Goal: Task Accomplishment & Management: Manage account settings

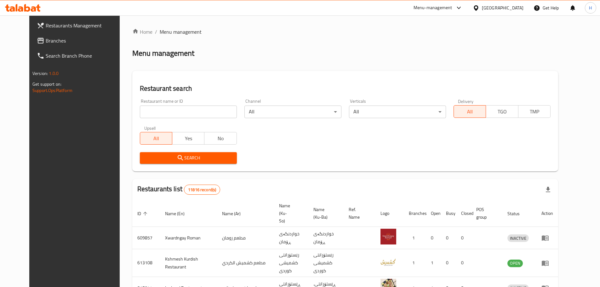
paste input "685584"
click at [181, 113] on input "685584" at bounding box center [188, 112] width 97 height 13
type input "685584"
click at [214, 156] on span "Search" at bounding box center [188, 158] width 87 height 8
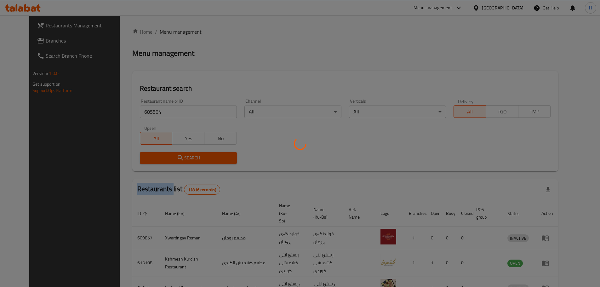
click at [214, 156] on div at bounding box center [300, 143] width 600 height 287
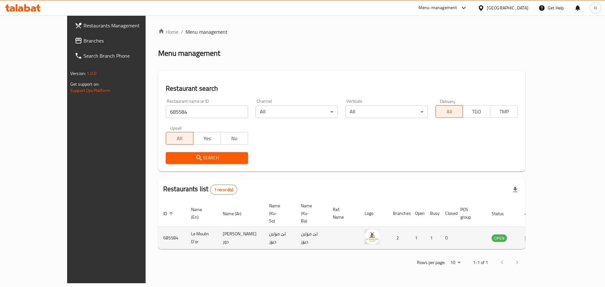
click at [542, 227] on td "enhanced table" at bounding box center [531, 238] width 22 height 22
click at [532, 236] on icon "enhanced table" at bounding box center [528, 238] width 7 height 5
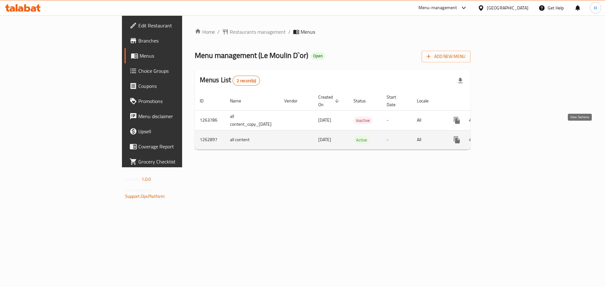
click at [506, 136] on icon "enhanced table" at bounding box center [503, 140] width 8 height 8
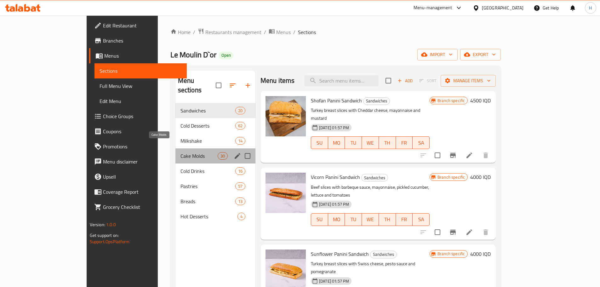
click at [181, 152] on span "Cake Molds" at bounding box center [199, 156] width 37 height 8
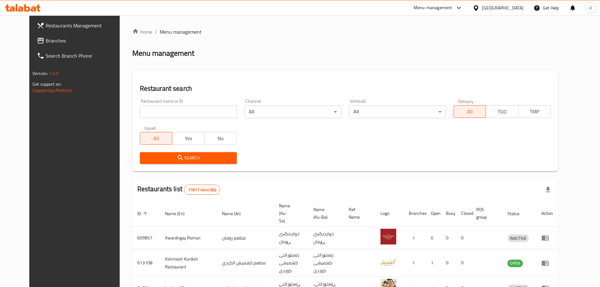
click at [168, 111] on input "search" at bounding box center [188, 112] width 97 height 13
type input "682536"
click at [160, 114] on input "682536" at bounding box center [188, 112] width 97 height 13
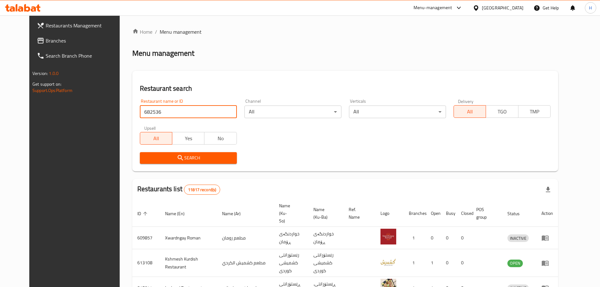
click at [223, 110] on input "682536" at bounding box center [188, 112] width 97 height 13
click at [214, 115] on input "search" at bounding box center [188, 112] width 97 height 13
type input "tender bite"
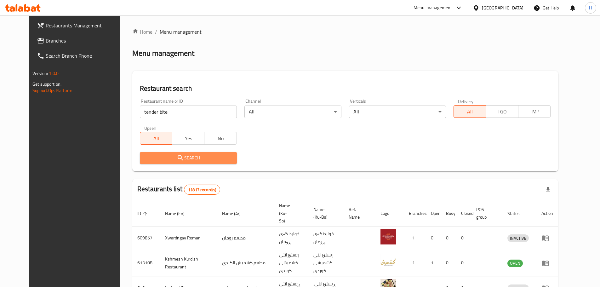
click at [187, 156] on span "Search" at bounding box center [188, 158] width 87 height 8
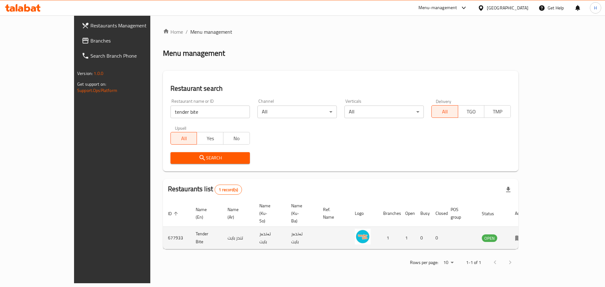
click at [532, 227] on td "enhanced table" at bounding box center [521, 238] width 22 height 22
click at [521, 237] on icon "enhanced table" at bounding box center [520, 238] width 2 height 3
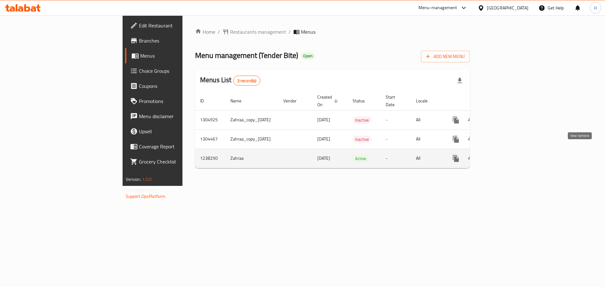
click at [505, 155] on icon "enhanced table" at bounding box center [502, 159] width 8 height 8
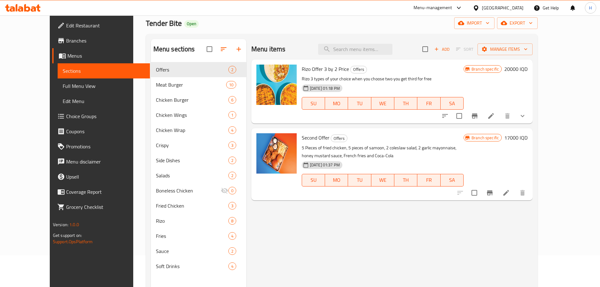
scroll to position [88, 0]
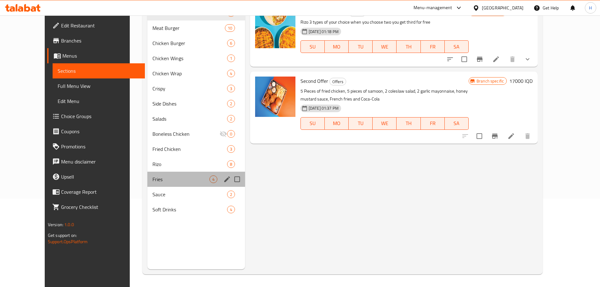
click at [153, 183] on span "Fries" at bounding box center [181, 180] width 57 height 8
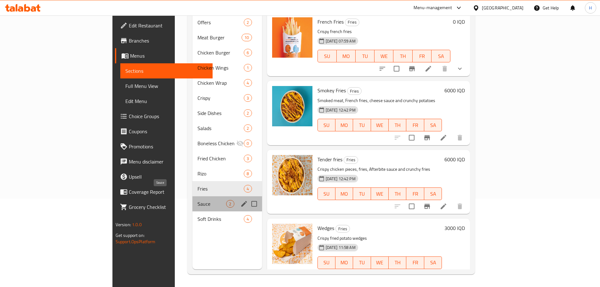
click at [198, 200] on span "Sauce" at bounding box center [212, 204] width 29 height 8
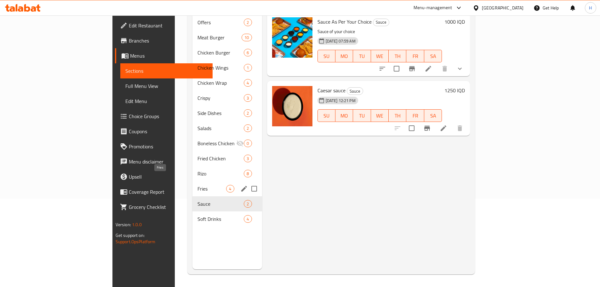
click at [198, 185] on span "Fries" at bounding box center [212, 189] width 29 height 8
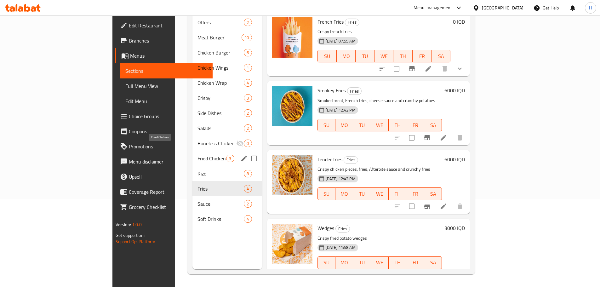
click at [198, 155] on span "Fried Chicken" at bounding box center [212, 159] width 29 height 8
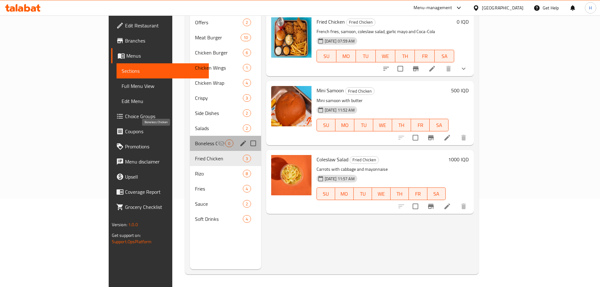
click at [195, 140] on span "Boneless Chicken" at bounding box center [206, 144] width 23 height 8
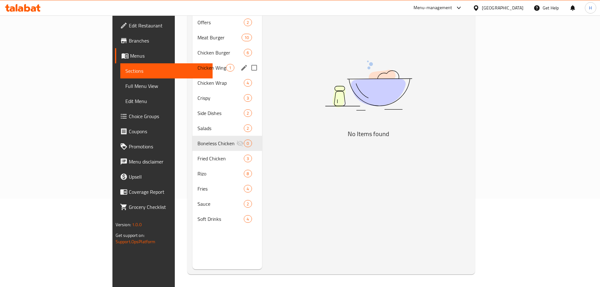
click at [193, 64] on div "Chicken Wings 1" at bounding box center [227, 67] width 69 height 15
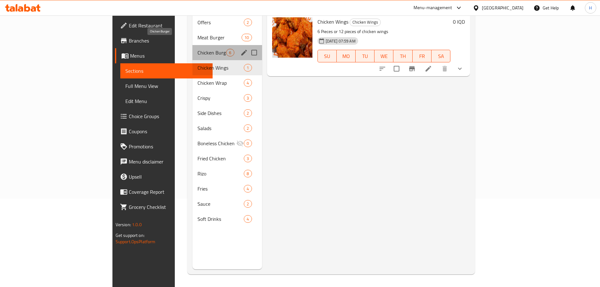
click at [198, 49] on span "Chicken Burger" at bounding box center [212, 53] width 29 height 8
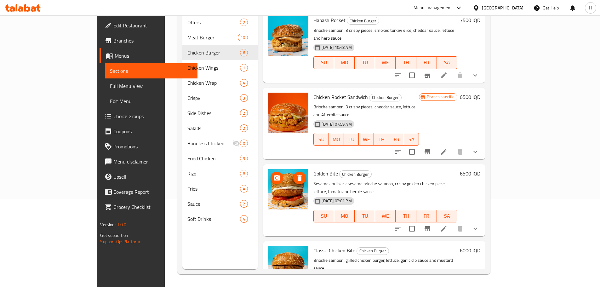
scroll to position [142, 0]
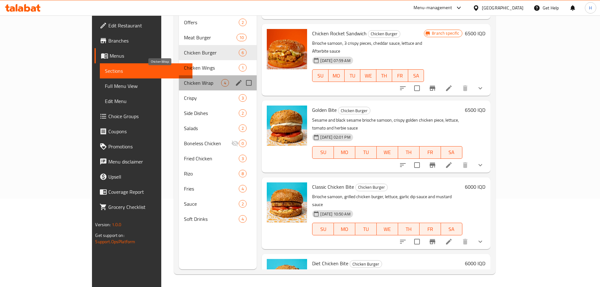
click at [184, 79] on span "Chicken Wrap" at bounding box center [202, 83] width 37 height 8
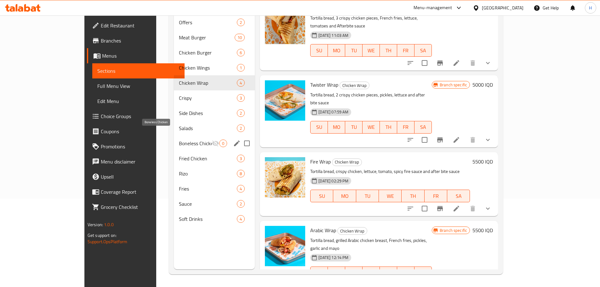
click at [179, 140] on span "Boneless Chicken" at bounding box center [195, 144] width 33 height 8
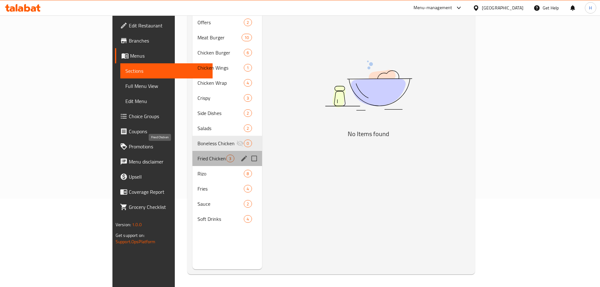
click at [198, 155] on span "Fried Chicken" at bounding box center [212, 159] width 29 height 8
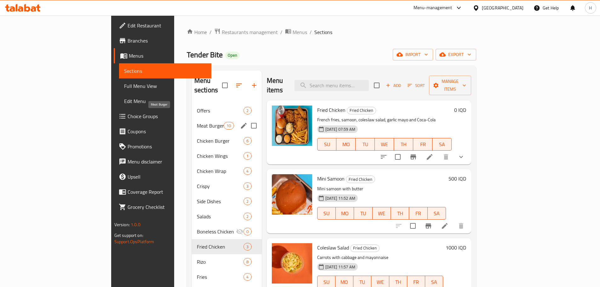
click at [197, 122] on span "Meat Burger" at bounding box center [210, 126] width 27 height 8
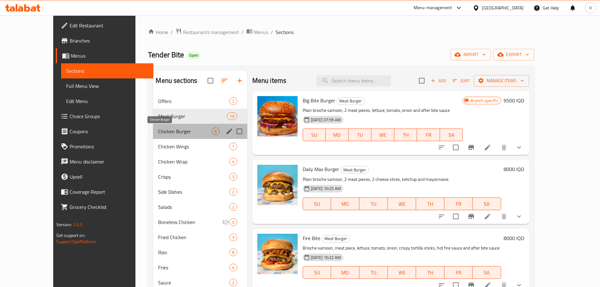
click at [158, 132] on span "Chicken Burger" at bounding box center [184, 132] width 53 height 8
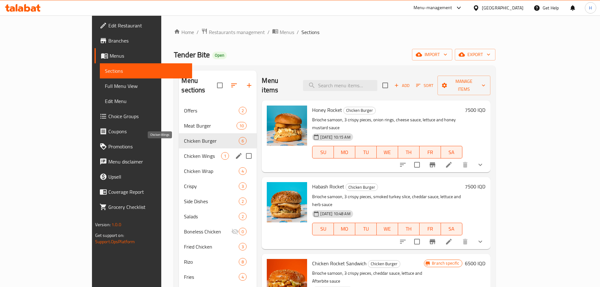
click at [184, 152] on span "Chicken Wings" at bounding box center [202, 156] width 37 height 8
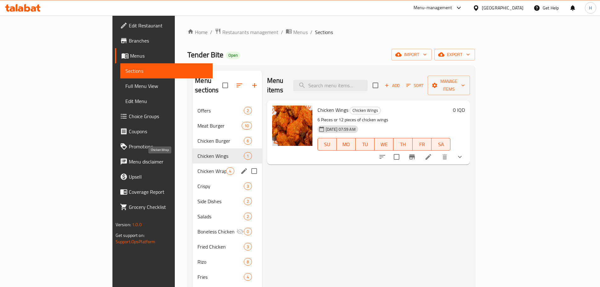
click at [198, 167] on span "Chicken Wrap" at bounding box center [212, 171] width 29 height 8
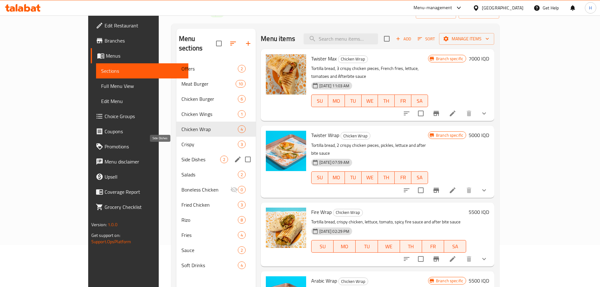
scroll to position [88, 0]
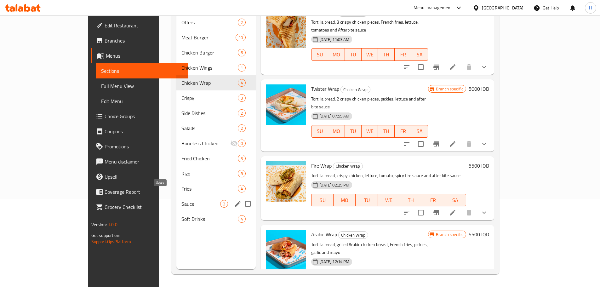
click at [182, 200] on span "Sauce" at bounding box center [201, 204] width 39 height 8
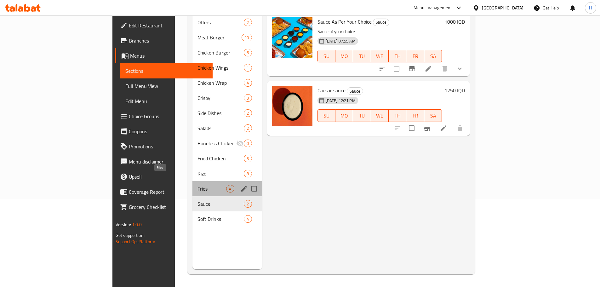
click at [198, 185] on span "Fries" at bounding box center [212, 189] width 29 height 8
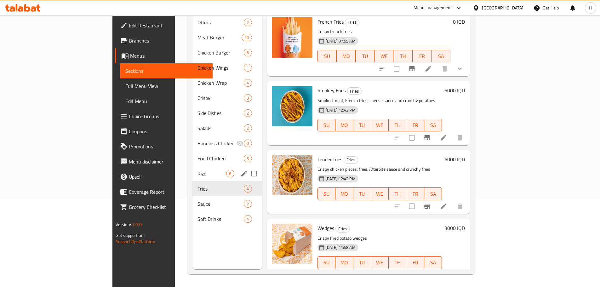
click at [198, 170] on span "Rizo" at bounding box center [212, 174] width 29 height 8
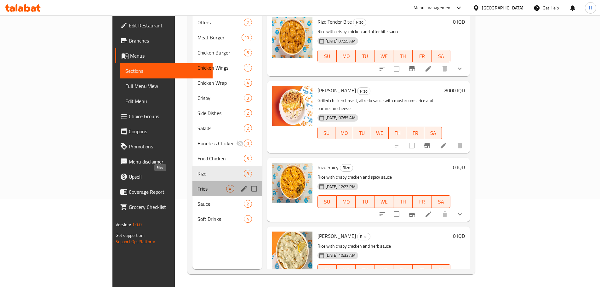
click at [198, 185] on span "Fries" at bounding box center [212, 189] width 29 height 8
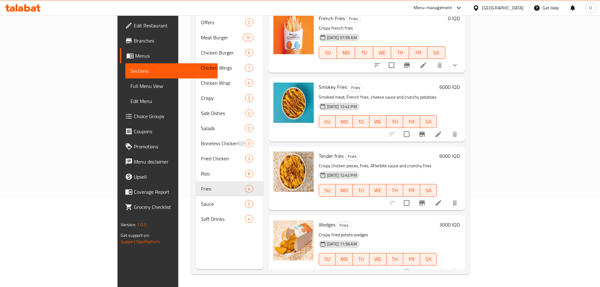
scroll to position [4, 0]
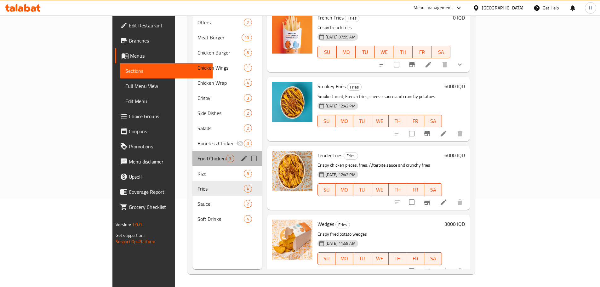
click at [193, 154] on div "Fried Chicken 3" at bounding box center [227, 158] width 69 height 15
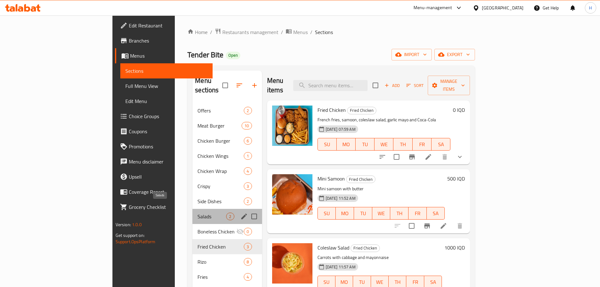
drag, startPoint x: 168, startPoint y: 207, endPoint x: 163, endPoint y: 214, distance: 8.1
click at [198, 213] on span "Salads" at bounding box center [212, 217] width 29 height 8
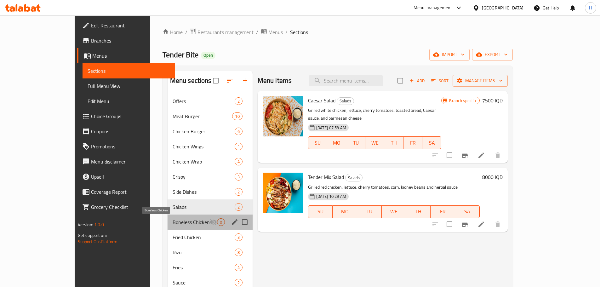
click at [173, 223] on span "Boneless Chicken" at bounding box center [191, 222] width 37 height 8
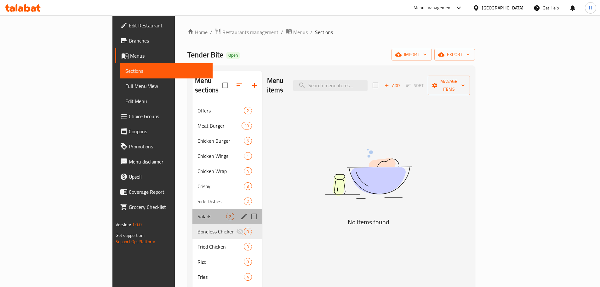
click at [193, 209] on div "Salads 2" at bounding box center [227, 216] width 69 height 15
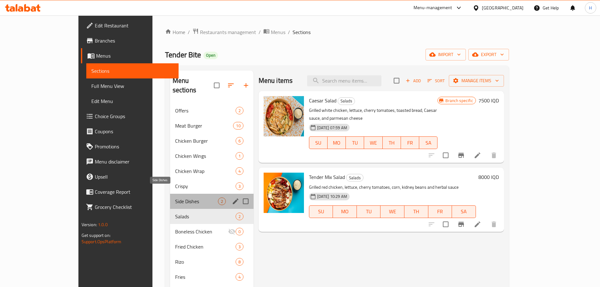
click at [175, 198] on span "Side Dishes" at bounding box center [196, 202] width 43 height 8
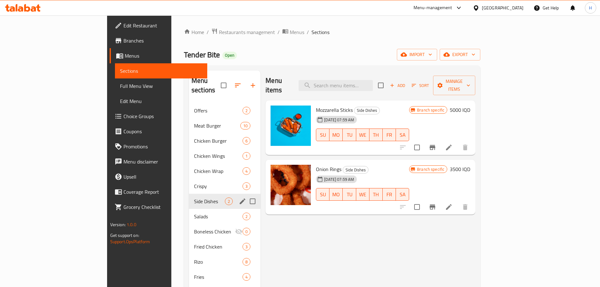
click at [189, 183] on div "Crispy 3" at bounding box center [225, 186] width 72 height 15
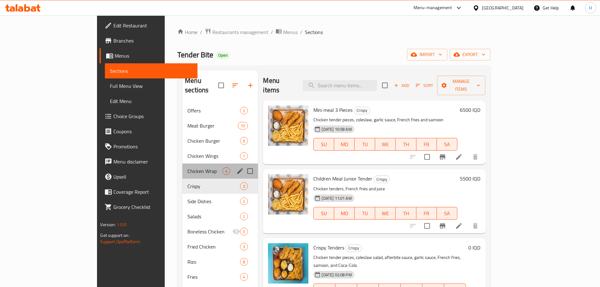
click at [183, 167] on div "Chicken Wrap 4" at bounding box center [221, 171] width 76 height 15
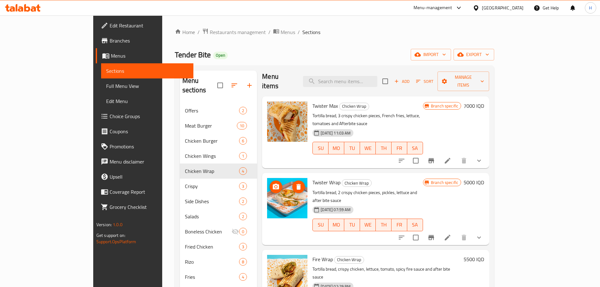
scroll to position [88, 0]
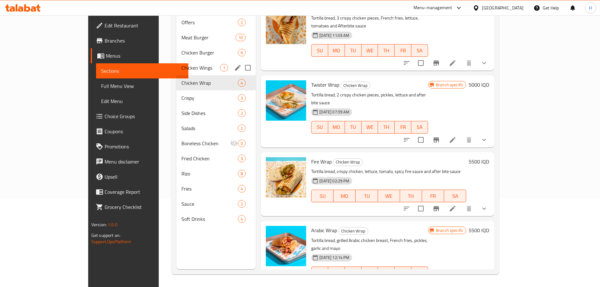
click at [182, 64] on span "Chicken Wings" at bounding box center [201, 68] width 39 height 8
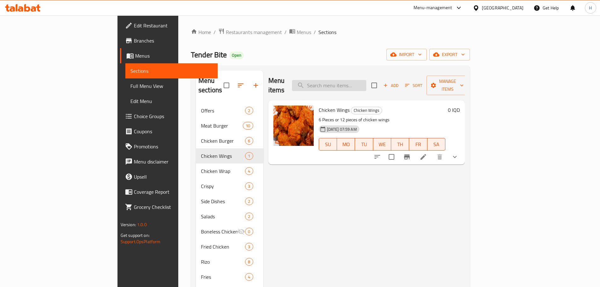
click at [355, 82] on input "search" at bounding box center [329, 85] width 74 height 11
paste input "جونيور"
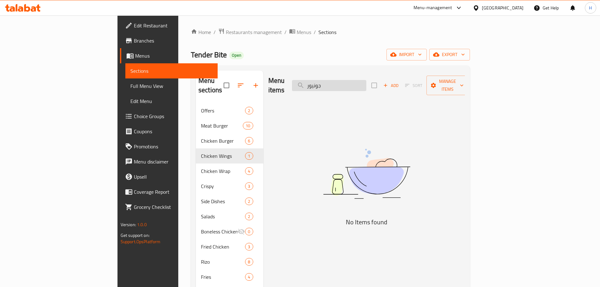
click at [361, 81] on input "جونيور" at bounding box center [329, 85] width 74 height 11
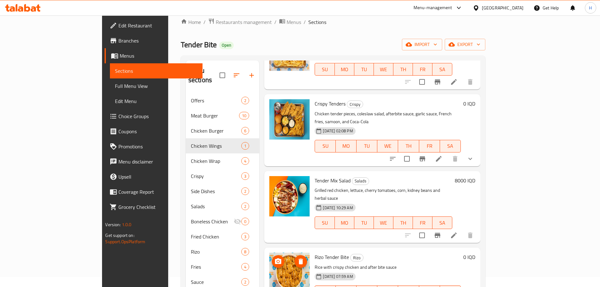
scroll to position [88, 0]
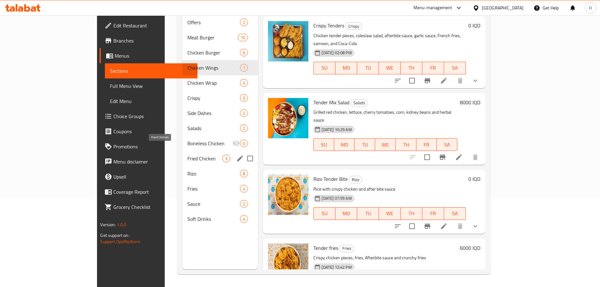
type input "Tender"
click at [188, 155] on span "Fried Chicken" at bounding box center [205, 159] width 35 height 8
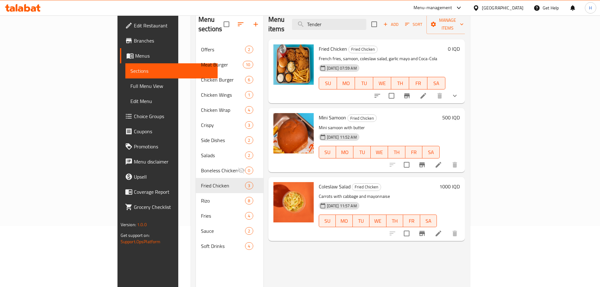
scroll to position [25, 0]
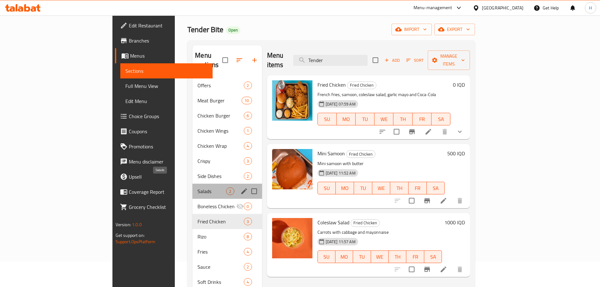
click at [198, 188] on span "Salads" at bounding box center [212, 192] width 29 height 8
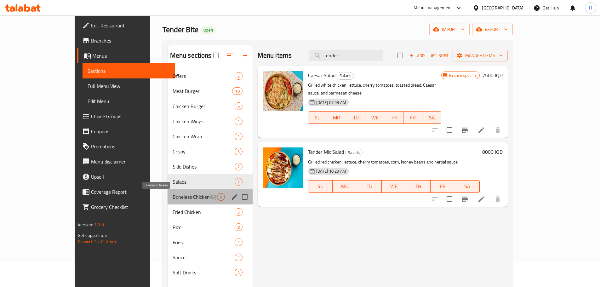
click at [173, 195] on span "Boneless Chicken" at bounding box center [191, 197] width 37 height 8
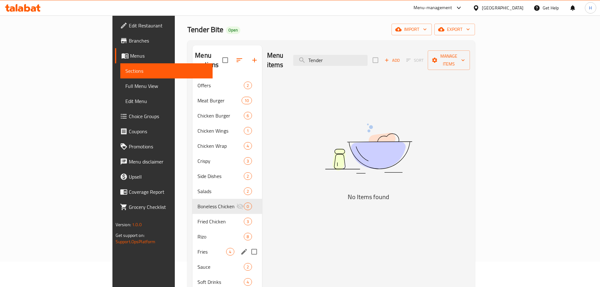
click at [193, 244] on div "Fries 4" at bounding box center [227, 251] width 69 height 15
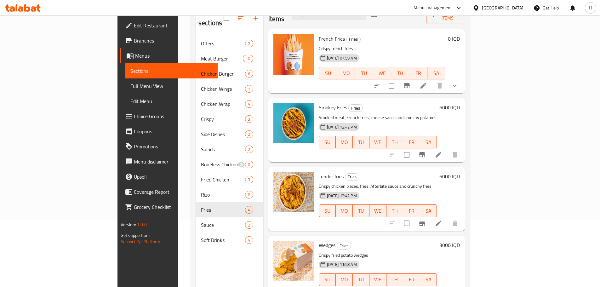
scroll to position [88, 0]
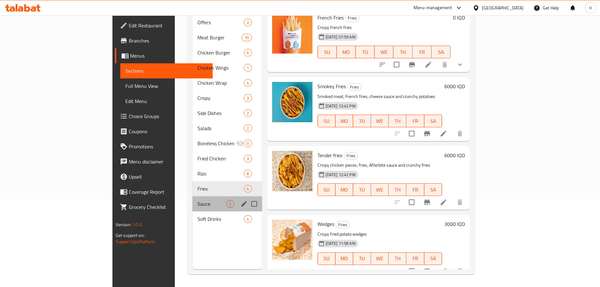
click at [193, 200] on div "Sauce 2" at bounding box center [227, 203] width 69 height 15
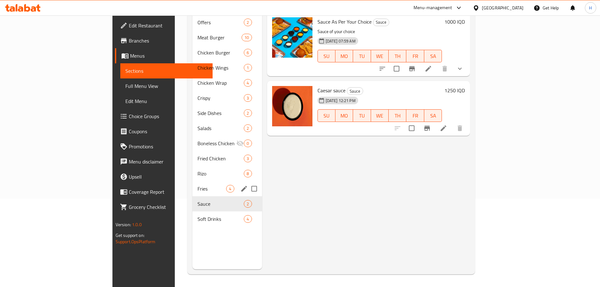
click at [198, 185] on span "Fries" at bounding box center [212, 189] width 29 height 8
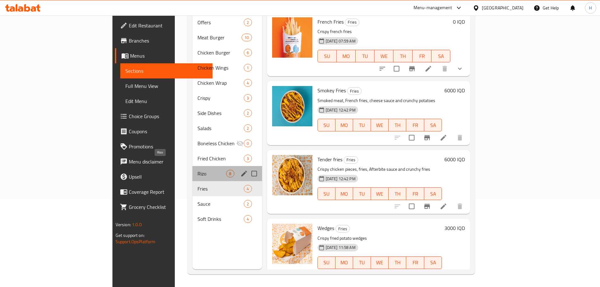
click at [198, 170] on span "Rizo" at bounding box center [212, 174] width 29 height 8
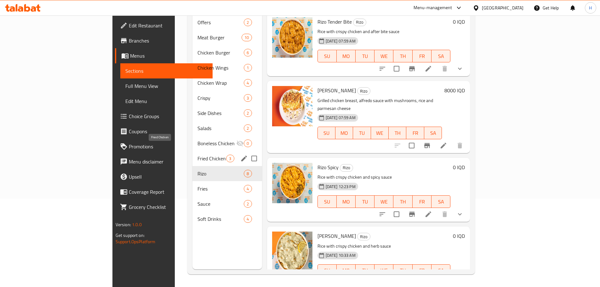
click at [198, 155] on span "Fried Chicken" at bounding box center [212, 159] width 29 height 8
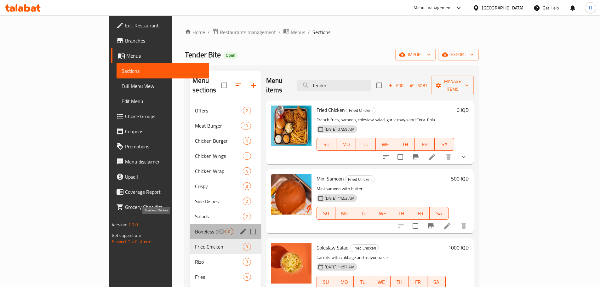
click at [195, 228] on span "Boneless Chicken" at bounding box center [206, 232] width 23 height 8
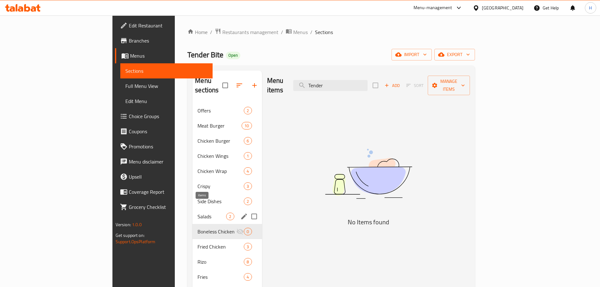
click at [193, 209] on div "Salads 2" at bounding box center [227, 216] width 69 height 15
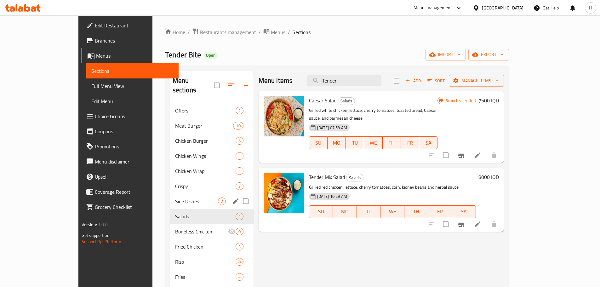
click at [170, 197] on div "Side Dishes 2" at bounding box center [212, 201] width 84 height 15
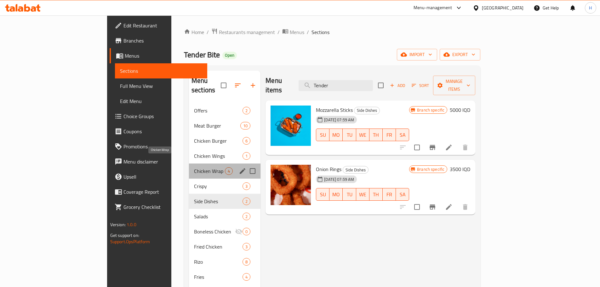
click at [194, 167] on span "Chicken Wrap" at bounding box center [209, 171] width 31 height 8
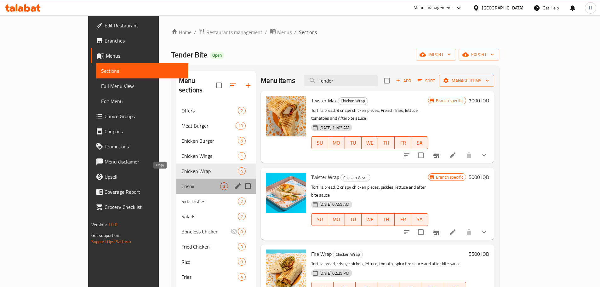
click at [182, 183] on span "Crispy" at bounding box center [201, 187] width 39 height 8
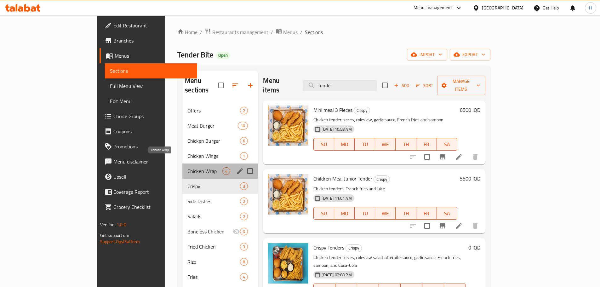
click at [188, 167] on span "Chicken Wrap" at bounding box center [205, 171] width 35 height 8
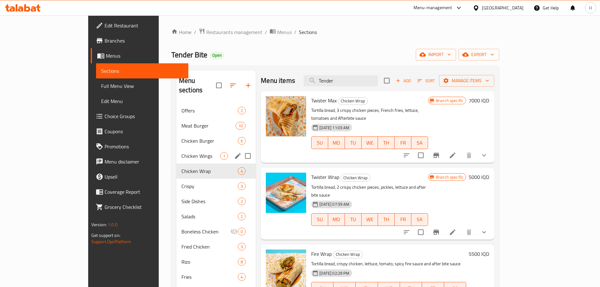
click at [177, 152] on div "Chicken Wings 1" at bounding box center [216, 155] width 79 height 15
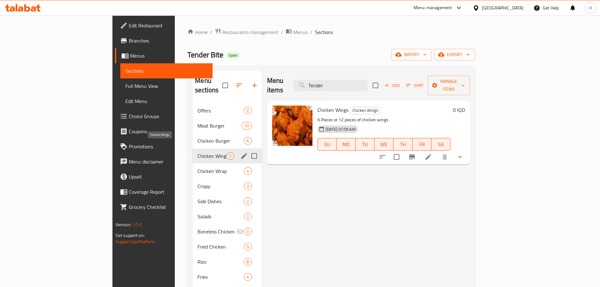
click at [198, 152] on span "Chicken Wings" at bounding box center [212, 156] width 29 height 8
click at [198, 137] on span "Chicken Burger" at bounding box center [212, 141] width 29 height 8
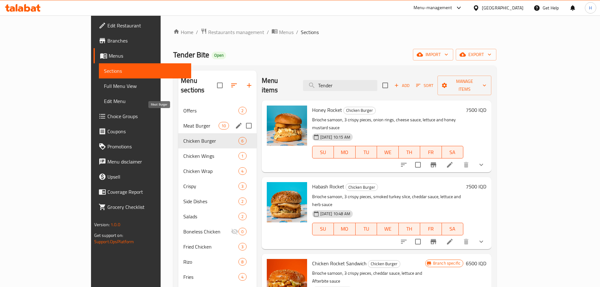
click at [183, 122] on span "Meat Burger" at bounding box center [200, 126] width 35 height 8
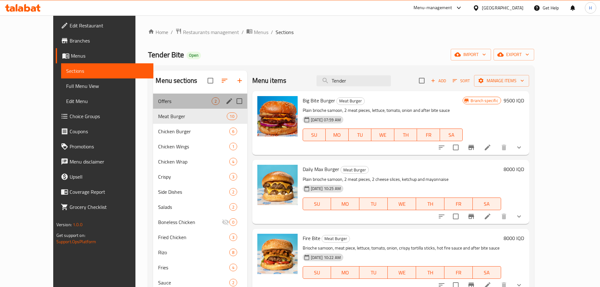
click at [173, 107] on div "Offers 2" at bounding box center [200, 101] width 94 height 15
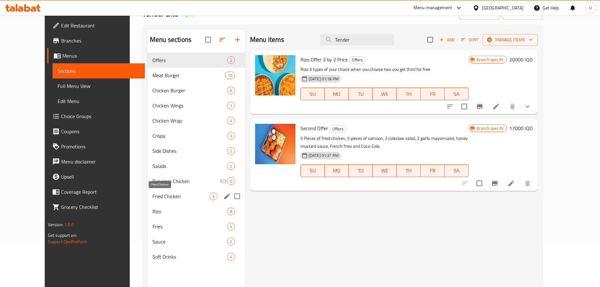
scroll to position [88, 0]
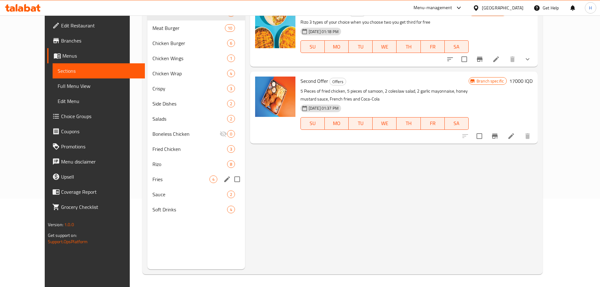
click at [153, 175] on div "Fries 4" at bounding box center [197, 179] width 98 height 15
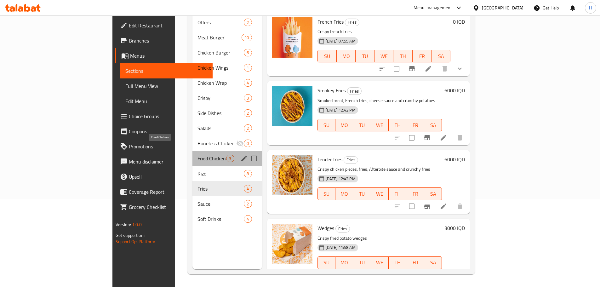
click at [198, 155] on span "Fried Chicken" at bounding box center [212, 159] width 29 height 8
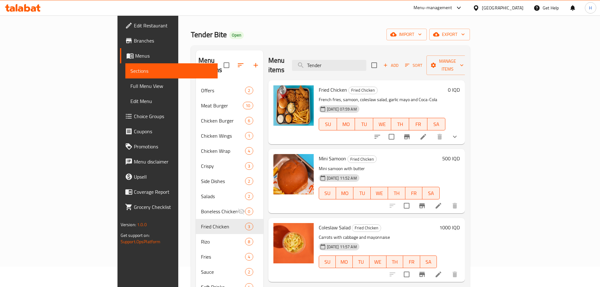
scroll to position [32, 0]
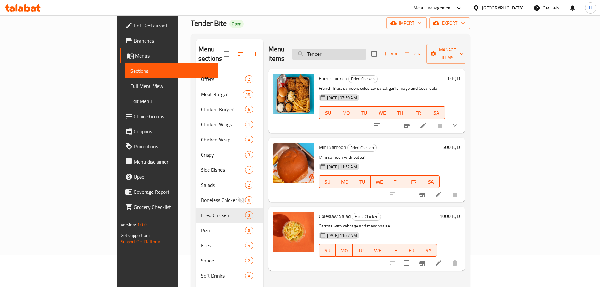
click at [367, 49] on input "Tender" at bounding box center [329, 54] width 74 height 11
click at [383, 143] on h6 "Mini Samoon Fried Chicken" at bounding box center [379, 147] width 121 height 9
click at [354, 52] on input "search" at bounding box center [329, 54] width 74 height 11
paste input "جولدن بايت"
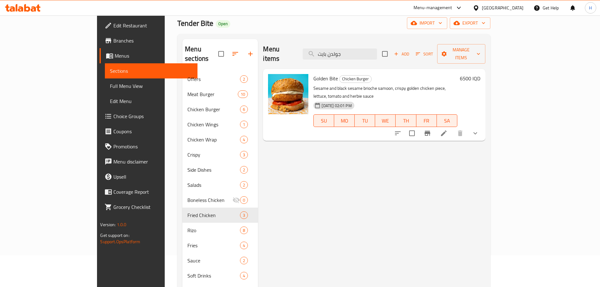
type input "جولدن بايت"
click at [448, 130] on icon at bounding box center [444, 134] width 8 height 8
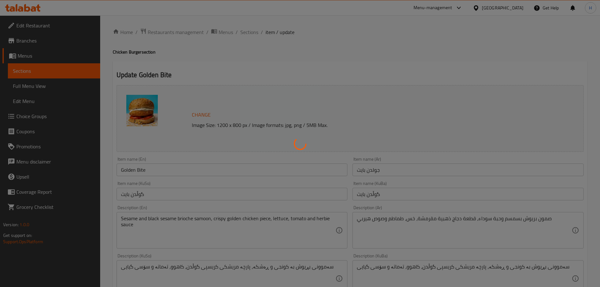
type input "الإضافات:"
type input "زیادە:"
type input "0"
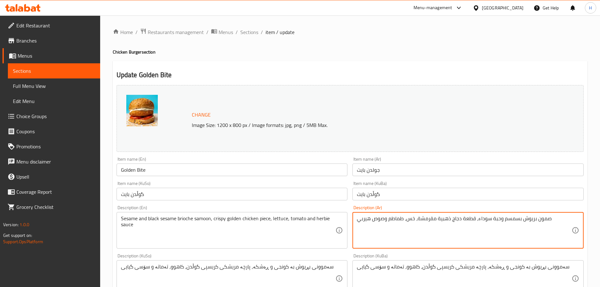
click at [360, 218] on textarea "صمون بريوش بسمسم وحبة سوداء، قطعة دجاج ذهبية مقرمشة، خس، طماطم وصوص هيربي" at bounding box center [464, 231] width 215 height 30
paste textarea "ثومية"
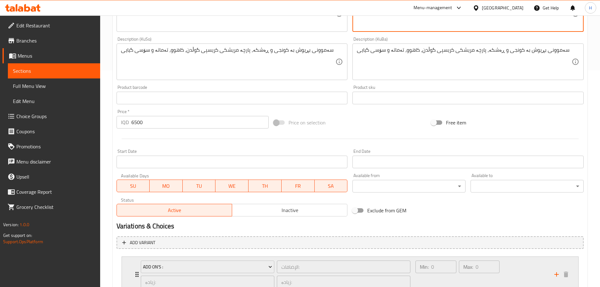
scroll to position [265, 0]
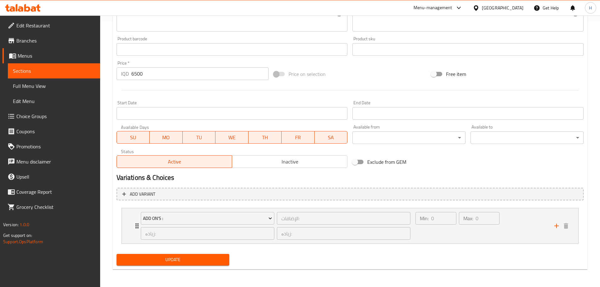
type textarea "صمون بريوش بسمسم وحبة سوداء، قطعة دجاج ذهبية مقرمشة، خس، طماطم وصوص ثومية"
click at [178, 262] on span "Update" at bounding box center [173, 260] width 103 height 8
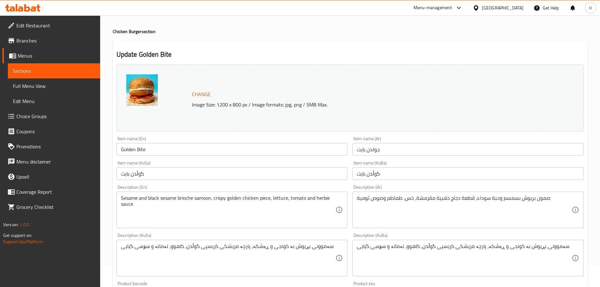
scroll to position [32, 0]
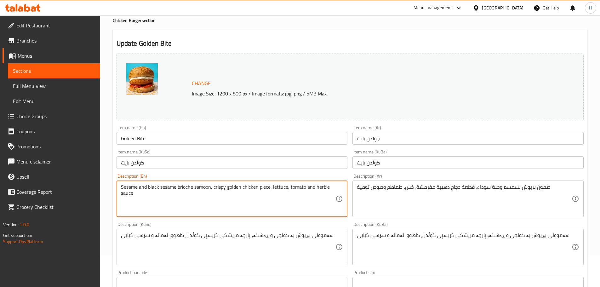
click at [322, 188] on textarea "Sesame and black sesame brioche samoon, crispy golden chicken piece, lettuce, t…" at bounding box center [228, 199] width 215 height 30
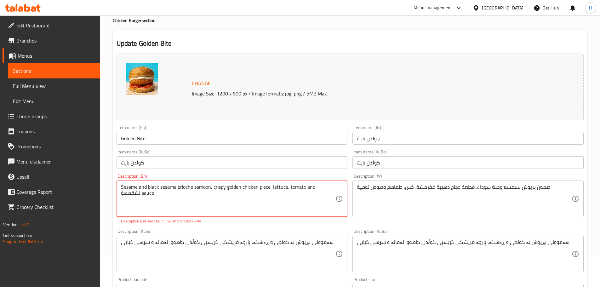
click at [328, 189] on textarea "Sesame and black sesame brioche samoon, crispy golden chicken piece, lettuce, t…" at bounding box center [228, 199] width 215 height 30
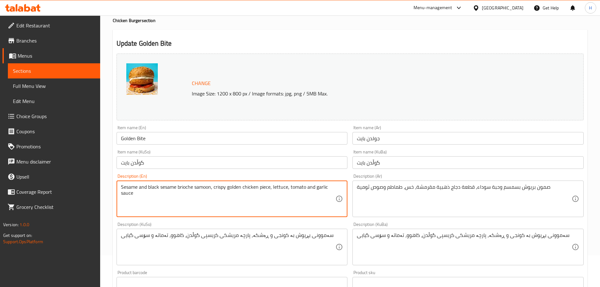
click at [272, 208] on textarea "Sesame and black sesame brioche samoon, crispy golden chicken piece, lettuce, t…" at bounding box center [228, 199] width 215 height 30
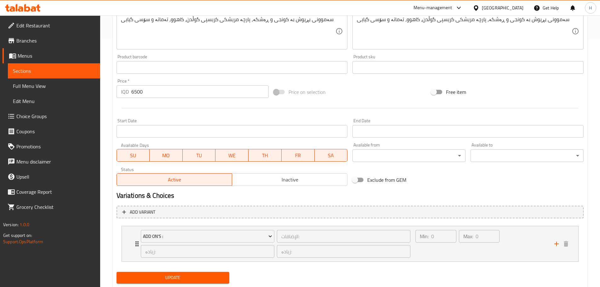
scroll to position [252, 0]
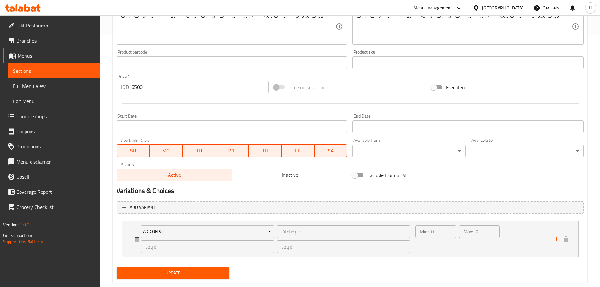
type textarea "Sesame and black sesame brioche samoon, crispy golden chicken piece, lettuce, t…"
click at [188, 270] on span "Update" at bounding box center [173, 273] width 103 height 8
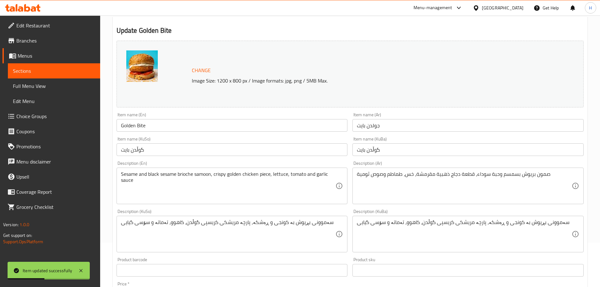
scroll to position [0, 0]
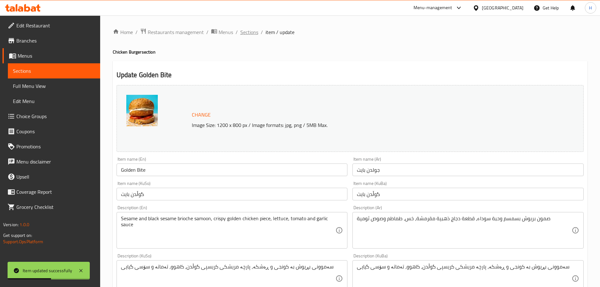
click at [241, 30] on span "Sections" at bounding box center [250, 32] width 18 height 8
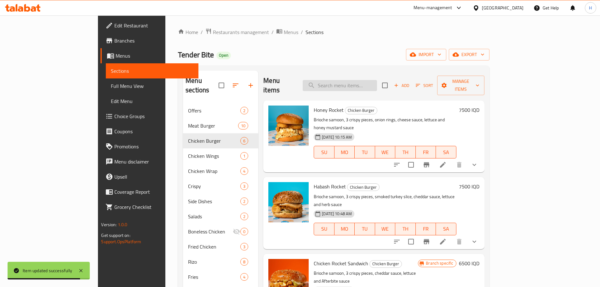
click at [377, 80] on input "search" at bounding box center [340, 85] width 74 height 11
paste input "التويستر راب"
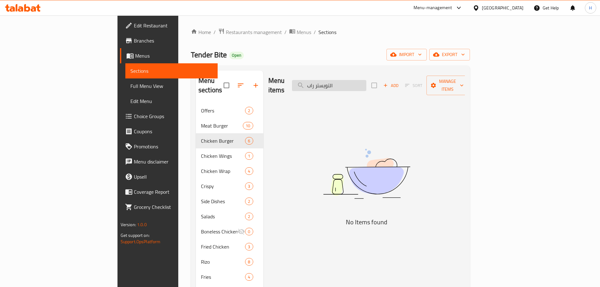
drag, startPoint x: 374, startPoint y: 81, endPoint x: 383, endPoint y: 80, distance: 9.2
click at [367, 80] on input "التويستر راب" at bounding box center [329, 85] width 74 height 11
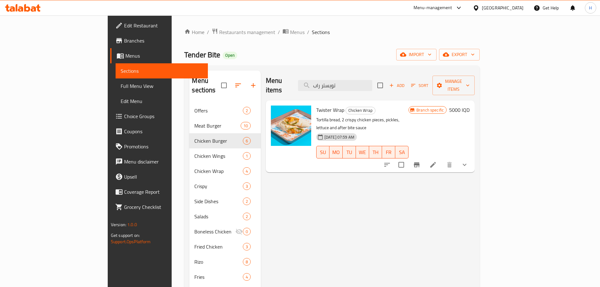
type input "تويستر راب"
click at [437, 161] on icon at bounding box center [434, 165] width 8 height 8
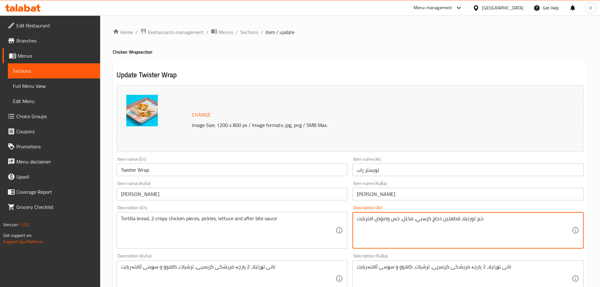
click at [459, 223] on textarea "خبز تورتيلا، قطعتين دجاج كرسبي، مخلل، خس وصوص افتربايت" at bounding box center [464, 231] width 215 height 30
paste textarea "٫ قطع دجاج مقرمشة ٫ صوص افتر بايت ٫ خس"
type textarea "خبز تورتيلا٫ قطع دجاج مقرمشة ٫ صوص افتر بايت ٫ خس"
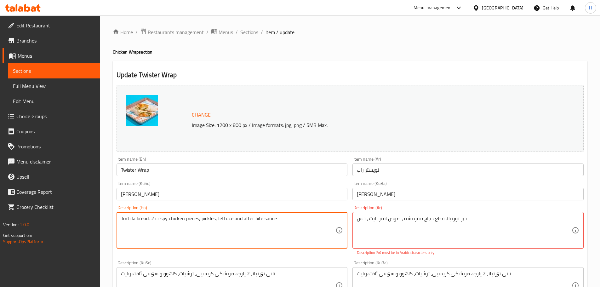
click at [228, 219] on textarea "Tortilla bread, 2 crispy chicken pieces, pickles, lettuce and after bite sauce" at bounding box center [228, 231] width 215 height 30
paste textarea "crispy chicken pieces, after bite sauce, lettuce"
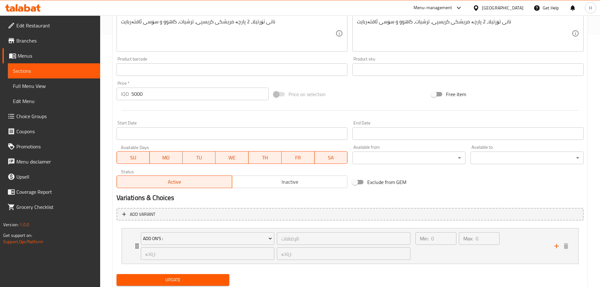
type textarea "Tortilla bread, crispy chicken pieces, after bite sauce, lettuce"
drag, startPoint x: 196, startPoint y: 272, endPoint x: 200, endPoint y: 278, distance: 7.5
click at [196, 272] on div "Update" at bounding box center [173, 280] width 118 height 17
click at [201, 280] on span "Update" at bounding box center [173, 280] width 103 height 8
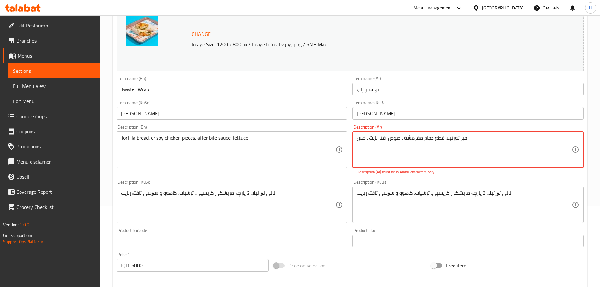
click at [483, 136] on textarea "خبز تورتيلا٫ قطع دجاج مقرمشة ٫ صوص افتر بايت ٫ خس" at bounding box center [464, 150] width 215 height 30
drag, startPoint x: 358, startPoint y: 141, endPoint x: 349, endPoint y: 138, distance: 9.1
click at [349, 138] on div "Change Image Size: 1200 x 800 px / Image formats: jpg, png / 5MB Max. Item name…" at bounding box center [350, 182] width 472 height 360
click at [466, 138] on textarea "خبز تورتيلا٫ قطع دجاج مقرمشة ٫ صوص افتر بايت ٫ خس" at bounding box center [464, 150] width 215 height 30
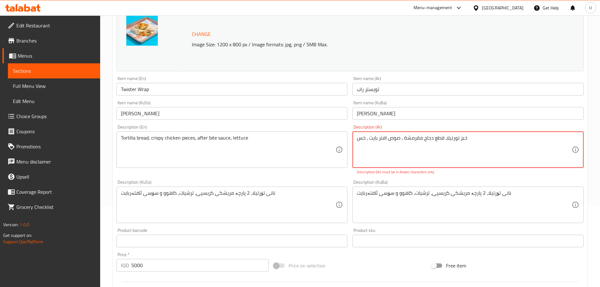
click at [466, 138] on textarea "خبز تورتيلا٫ قطع دجاج مقرمشة ٫ صوص افتر بايت ٫ خس" at bounding box center [464, 150] width 215 height 30
paste textarea
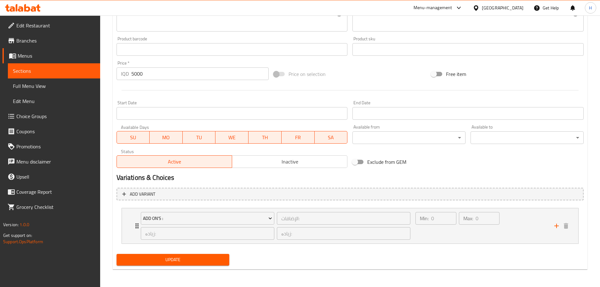
type textarea "خبز تورتيلا٫ قطع دجاج مقرمشة ٫ صوص افتر بايت ٫ خس"
click at [213, 262] on span "Update" at bounding box center [173, 260] width 103 height 8
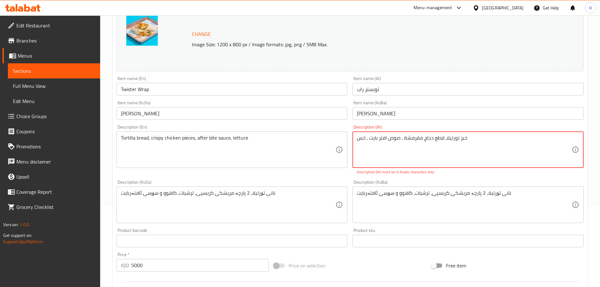
click at [403, 138] on textarea "خبز تورتيلا٫ قطع دجاج مقرمشة ٫ صوص افتر بايت ٫ خس" at bounding box center [464, 150] width 215 height 30
type textarea "o"
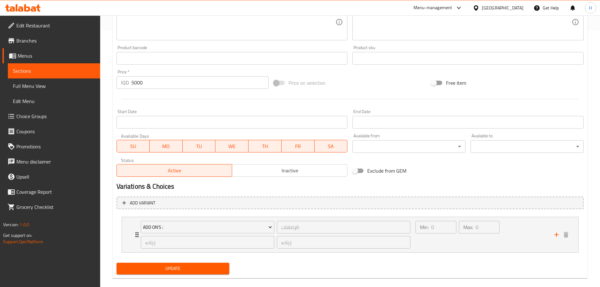
scroll to position [265, 0]
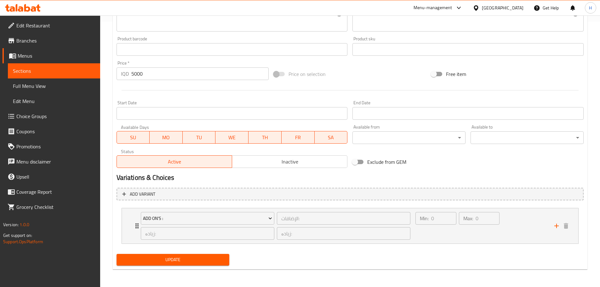
type textarea "خبز تورتيلا مع قطعتين من الدجاج المقرمش وصوص افتر بايت وخس"
click at [168, 261] on span "Update" at bounding box center [173, 260] width 103 height 8
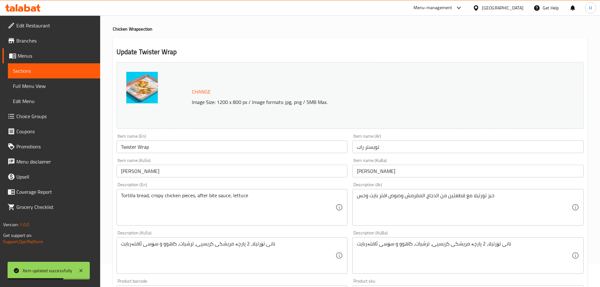
scroll to position [0, 0]
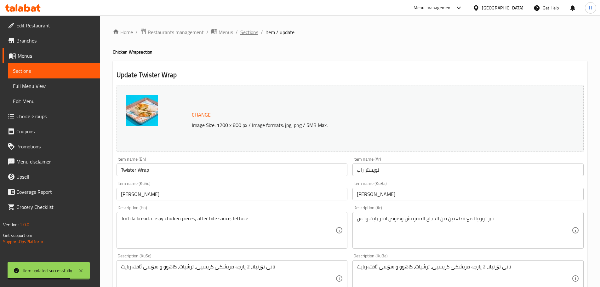
click at [246, 31] on span "Sections" at bounding box center [250, 32] width 18 height 8
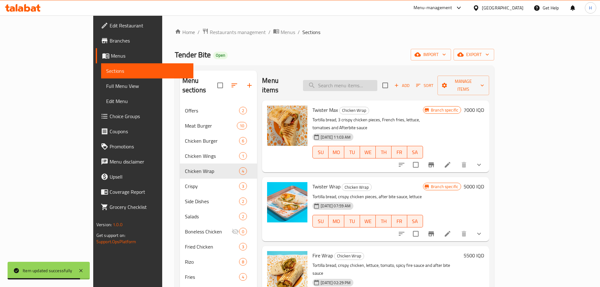
click at [378, 80] on input "search" at bounding box center [340, 85] width 74 height 11
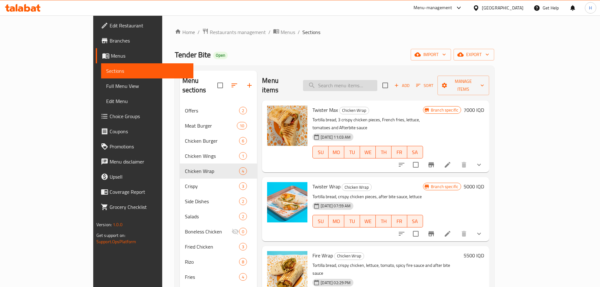
click at [368, 83] on input "search" at bounding box center [340, 85] width 74 height 11
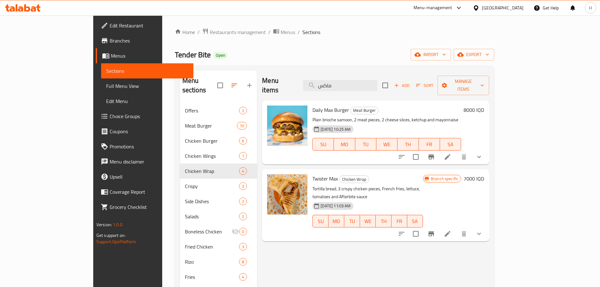
type input "ماكس"
click at [452, 230] on icon at bounding box center [448, 234] width 8 height 8
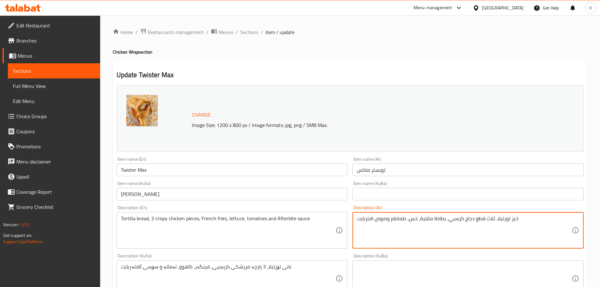
click at [380, 217] on textarea "خبز تورتيلا، ثلاث قطع دجاج كرسبي، بطاطا مقلية، خس، طماطم وصوص افتربايت" at bounding box center [464, 231] width 215 height 30
click at [379, 217] on textarea "خبز تورتيلا، ثلاث قطع دجاج كرسبي، بطاطا مقلية، خس، طماطم وصوص افتربايت" at bounding box center [464, 231] width 215 height 30
paste textarea "٫ 3 قطع كرسبي ٫ كاتشب ٫ مايونيز ٫ ذرة ٫ خس"
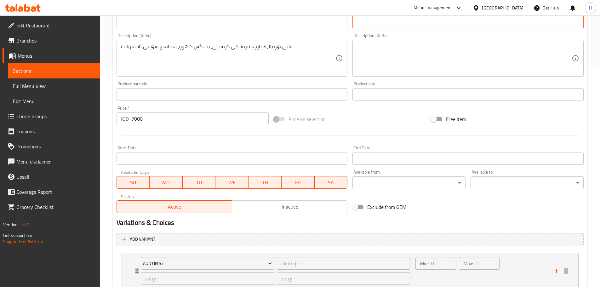
scroll to position [265, 0]
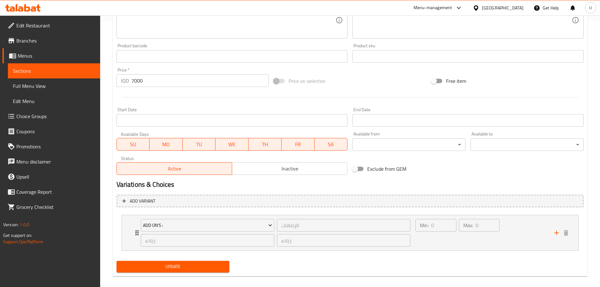
click at [186, 259] on div "Update" at bounding box center [173, 266] width 118 height 17
click at [192, 270] on span "Update" at bounding box center [173, 267] width 103 height 8
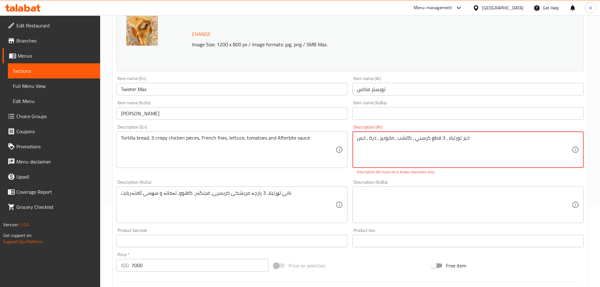
click at [427, 141] on textarea "خبز تورتيلا ٫ 3 قطع كرسبي ٫ كاتشب ٫ مايونيز ٫ ذرة ٫ خس" at bounding box center [464, 150] width 215 height 30
click at [440, 135] on textarea "خبز تورتيلا ٫ 3 قطع كرسبي ٫ كاتشب ٫ مايونيز ٫ ذرة ٫ خس" at bounding box center [464, 150] width 215 height 30
click at [447, 140] on textarea "خبز تورتيلا ٫ 3 قطع كرسبي ٫ كاتشب ٫ مايونيز ٫ ذرة ٫ خس" at bounding box center [464, 150] width 215 height 30
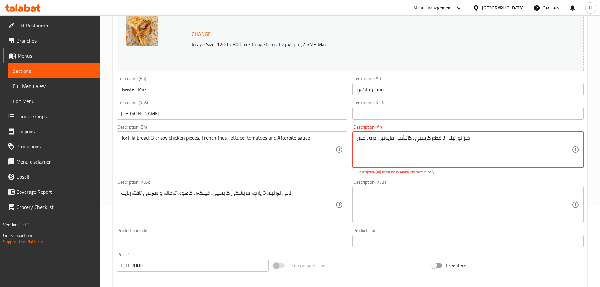
click at [413, 139] on textarea "خبز تورتيلا 3 قطع كرسبي ٫ كاتشب ٫ مايونيز ٫ ذرة ٫ خس" at bounding box center [464, 150] width 215 height 30
click at [395, 138] on textarea "خبز تورتيلا 3 قطع كرسبي كاتشب ٫ مايونيز ٫ ذرة ٫ خس" at bounding box center [464, 150] width 215 height 30
click at [379, 142] on textarea "خبز تورتيلا 3 قطع كرسبي كاتشب مايونيز ٫ ذرة ٫ خس" at bounding box center [464, 150] width 215 height 30
click at [367, 139] on textarea "خبز تورتيلا 3 قطع كرسبي كاتشب مايونيز ذرة ٫ خس" at bounding box center [464, 150] width 215 height 30
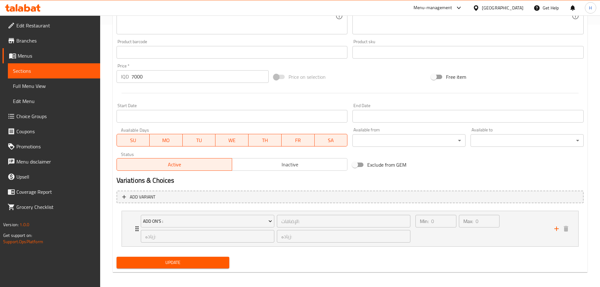
scroll to position [265, 0]
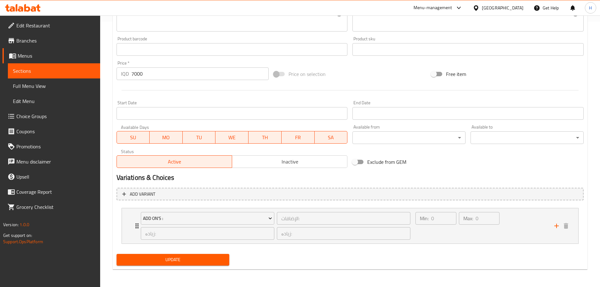
type textarea "خبز تورتيلا 3 قطع كرسبي كاتشب مايونيز ذرة خس"
click at [212, 258] on span "Update" at bounding box center [173, 260] width 103 height 8
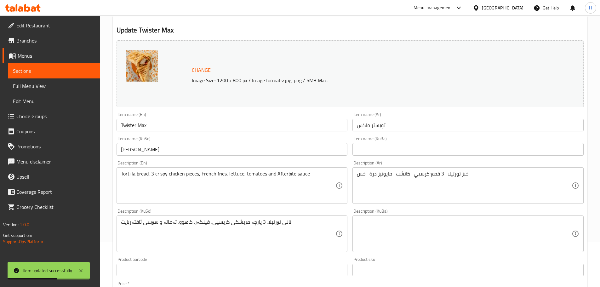
scroll to position [0, 0]
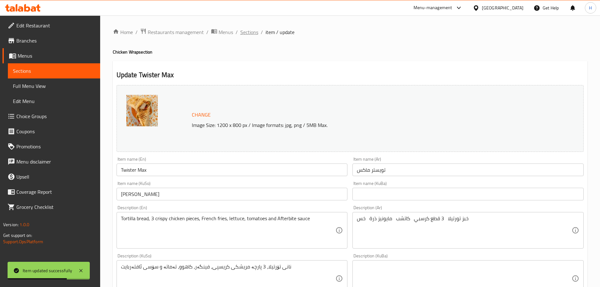
click at [249, 33] on span "Sections" at bounding box center [250, 32] width 18 height 8
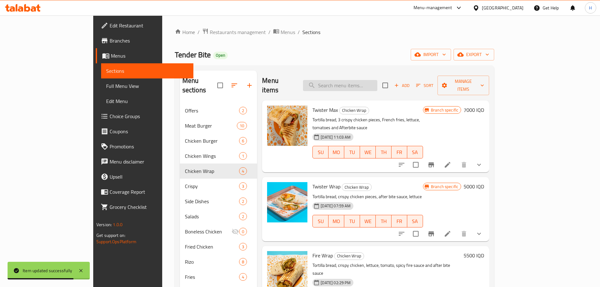
click at [353, 82] on input "search" at bounding box center [340, 85] width 74 height 11
paste input "راب"
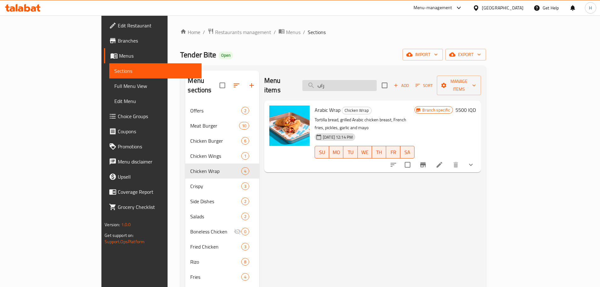
drag, startPoint x: 362, startPoint y: 83, endPoint x: 337, endPoint y: 86, distance: 24.5
click at [340, 84] on input "راب" at bounding box center [340, 85] width 74 height 11
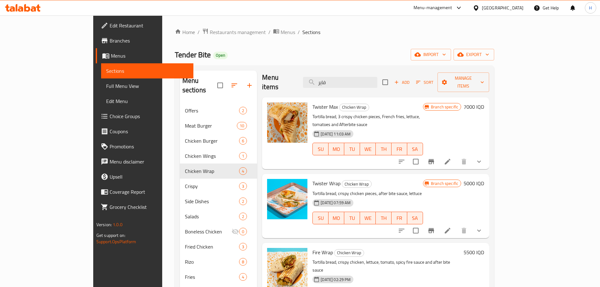
scroll to position [4, 0]
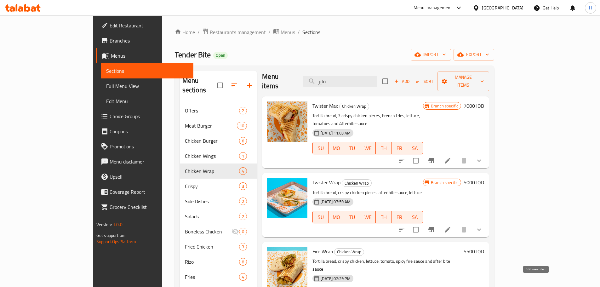
type input "فاير"
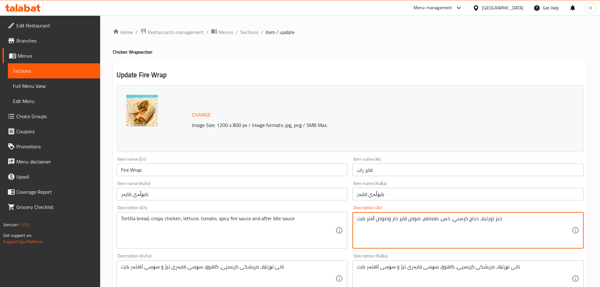
click at [414, 223] on textarea "خبز تورتيلا، دجاج كرسبي، خس، طماطم، صوص فاير حار وصوص أفتر بايت" at bounding box center [464, 231] width 215 height 30
paste textarea "٫ قطع دجاج مقرمشة ٫ صوص فاير ٫ صوص افتر بايت ٫ خس"
click at [471, 221] on textarea "خبز تورتيلا ٫ قطع دجاج مقرمشة ٫ صوص فاير ٫ صوص افتر بايت ٫ خس" at bounding box center [464, 231] width 215 height 30
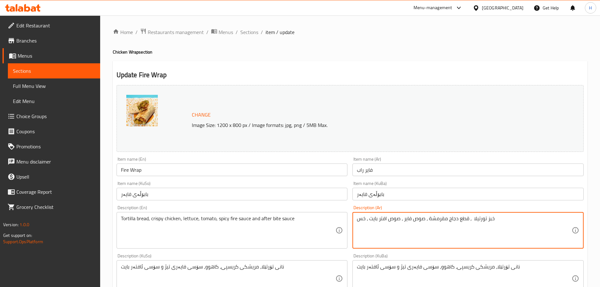
click at [471, 221] on textarea "خبز تورتيلا ٫ قطع دجاج مقرمشة ٫ صوص فاير ٫ صوص افتر بايت ٫ خس" at bounding box center [464, 231] width 215 height 30
click at [472, 220] on textarea "خبز تورتيلا ٫ قطع دجاج مقرمشة ٫ صوص فاير ٫ صوص افتر بايت ٫ خس" at bounding box center [464, 231] width 215 height 30
click at [472, 221] on textarea "خبز تورتيلا ٫ قطع دجاج مقرمشة ٫ صوص فاير ٫ صوص افتر بايت ٫ خس" at bounding box center [464, 231] width 215 height 30
click at [427, 221] on textarea "خبز تورتيلا قطع دجاج مقرمشة ٫ صوص فاير ٫ صوص افتر بايت ٫ خس" at bounding box center [464, 231] width 215 height 30
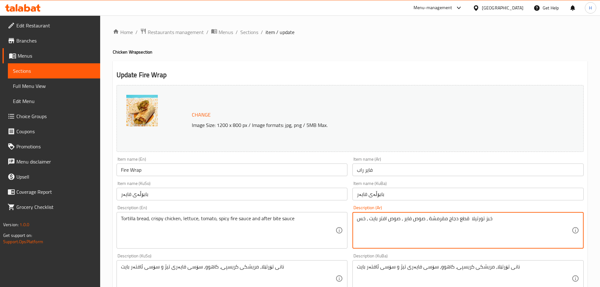
click at [426, 219] on textarea "خبز تورتيلا قطع دجاج مقرمشة ٫ صوص فاير ٫ صوص افتر بايت ٫ خس" at bounding box center [464, 231] width 215 height 30
click at [429, 220] on textarea "خبز تورتيلا قطع دجاج مقرمشة ٫ صوص فاير ٫ صوص افتر بايت ٫ خس" at bounding box center [464, 231] width 215 height 30
click at [401, 219] on textarea "خبز تورتيلا قطع دجاج مقرمشة صوص فاير ٫ صوص افتر بايت ٫ خس" at bounding box center [464, 231] width 215 height 30
drag, startPoint x: 370, startPoint y: 219, endPoint x: 365, endPoint y: 218, distance: 4.8
click at [365, 218] on textarea "خبز تورتيلا قطع دجاج مقرمشة صوص فاير صوص افتر بايت ٫ خس" at bounding box center [464, 231] width 215 height 30
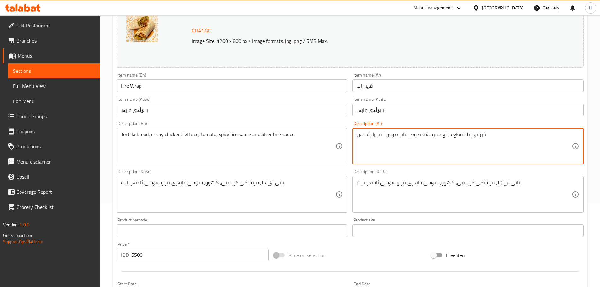
scroll to position [252, 0]
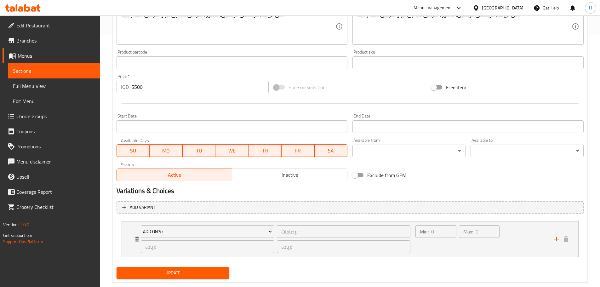
type textarea "خبز تورتيلا قطع دجاج مقرمشة صوص فاير صوص افتر بايت خس"
click at [198, 277] on span "Update" at bounding box center [173, 273] width 103 height 8
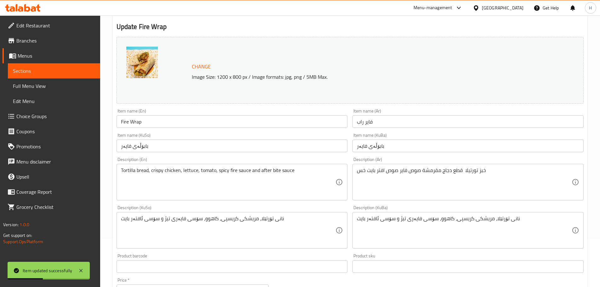
scroll to position [0, 0]
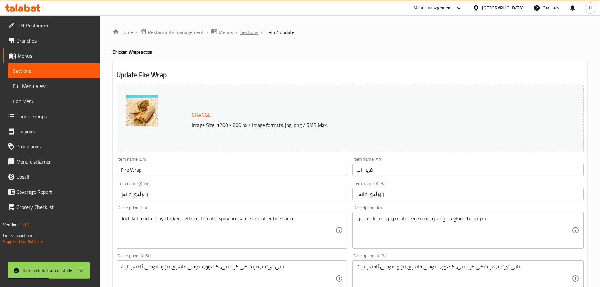
click at [248, 32] on span "Sections" at bounding box center [250, 32] width 18 height 8
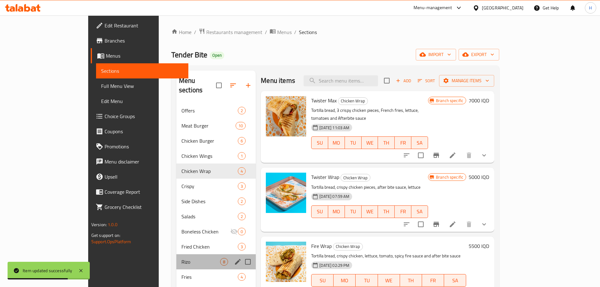
click at [177, 257] on div "Rizo 8" at bounding box center [216, 261] width 79 height 15
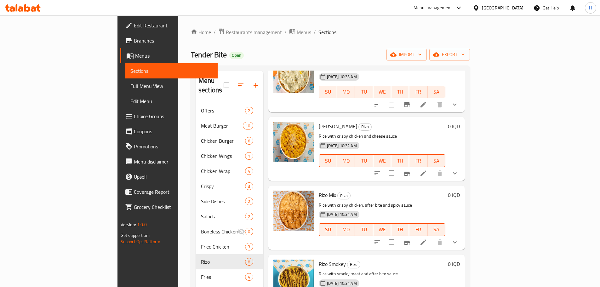
scroll to position [280, 0]
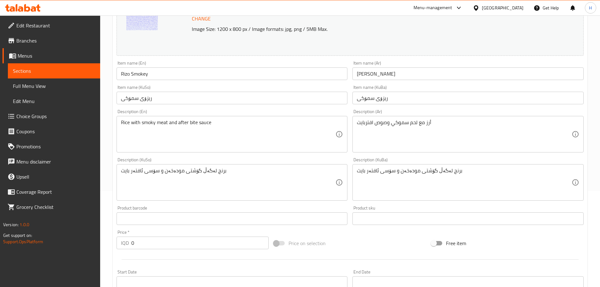
scroll to position [95, 0]
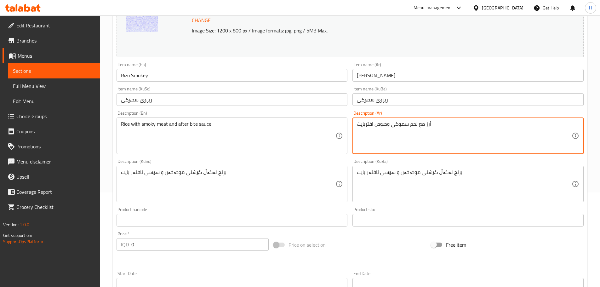
drag, startPoint x: 373, startPoint y: 125, endPoint x: 357, endPoint y: 124, distance: 15.8
click at [357, 124] on textarea "أرز مع لحم سموكي وصوص افتربايت" at bounding box center [464, 136] width 215 height 30
paste textarea "وص جبن"
click at [375, 126] on textarea "أرز مع لحم سموكي وصوص صوص جبن" at bounding box center [464, 136] width 215 height 30
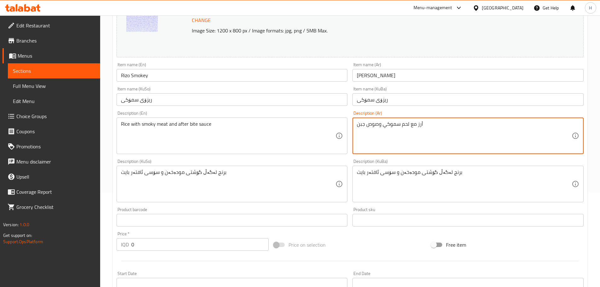
type textarea "أرز مع لحم سموكي وصوص جبن"
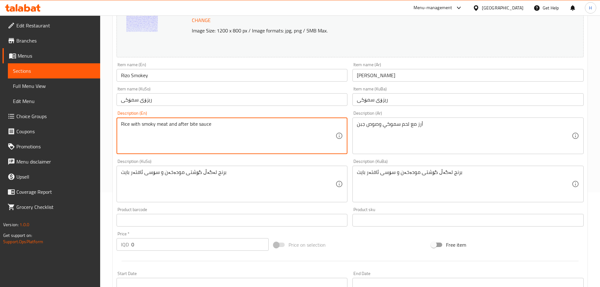
drag, startPoint x: 178, startPoint y: 123, endPoint x: 196, endPoint y: 123, distance: 17.3
click at [214, 140] on textarea "Rice with smoky meat and Cheese sauce" at bounding box center [228, 136] width 215 height 30
type textarea "Rice with smoky meat and Cheese sauce"
click at [232, 164] on div "Description (KuSo) برنج لەگەڵ گۆشتی مودەخەن و سۆسی ئافتەر بایت Description (KuS…" at bounding box center [232, 180] width 231 height 43
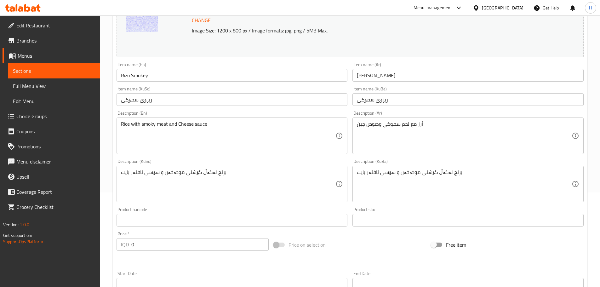
scroll to position [265, 0]
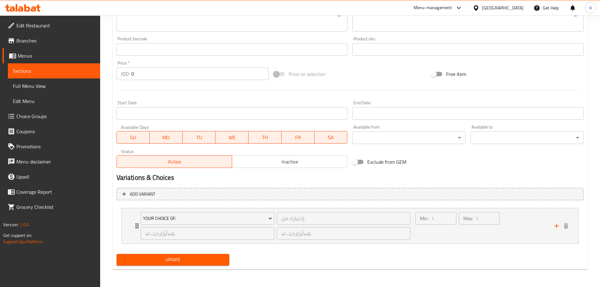
click at [205, 257] on div "Update" at bounding box center [173, 260] width 118 height 17
click at [205, 257] on span "Update" at bounding box center [173, 260] width 103 height 8
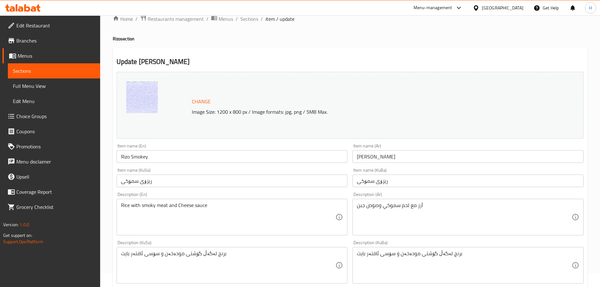
scroll to position [0, 0]
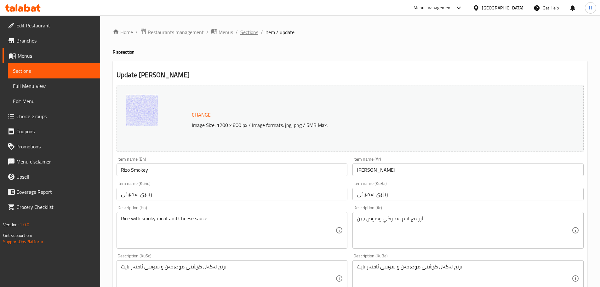
click at [246, 30] on span "Sections" at bounding box center [250, 32] width 18 height 8
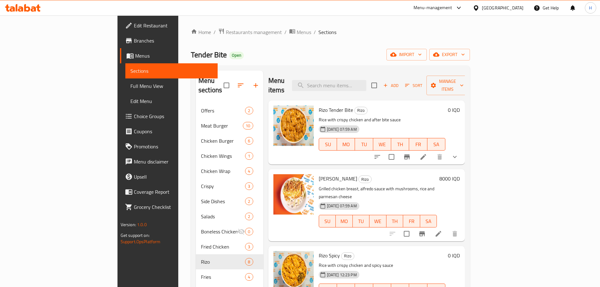
click at [29, 11] on div at bounding box center [23, 8] width 46 height 13
click at [29, 11] on icon at bounding box center [27, 8] width 6 height 8
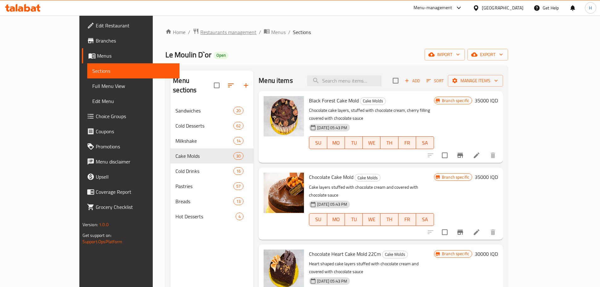
click at [200, 33] on span "Restaurants management" at bounding box center [228, 32] width 56 height 8
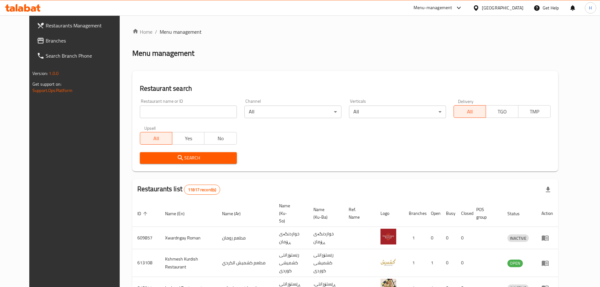
click at [176, 108] on input "search" at bounding box center [188, 112] width 97 height 13
type input "فخار وحطب"
drag, startPoint x: 207, startPoint y: 156, endPoint x: 307, endPoint y: 195, distance: 107.5
click at [207, 156] on span "Search" at bounding box center [188, 158] width 87 height 8
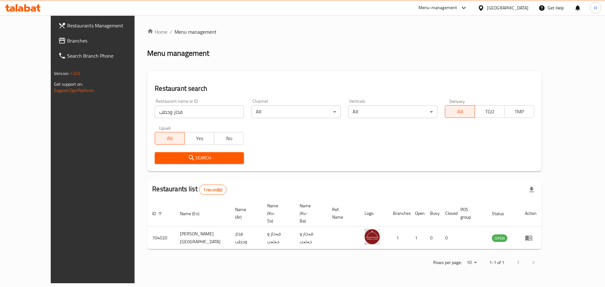
click at [67, 43] on span "Branches" at bounding box center [107, 41] width 80 height 8
